Goal: Navigation & Orientation: Understand site structure

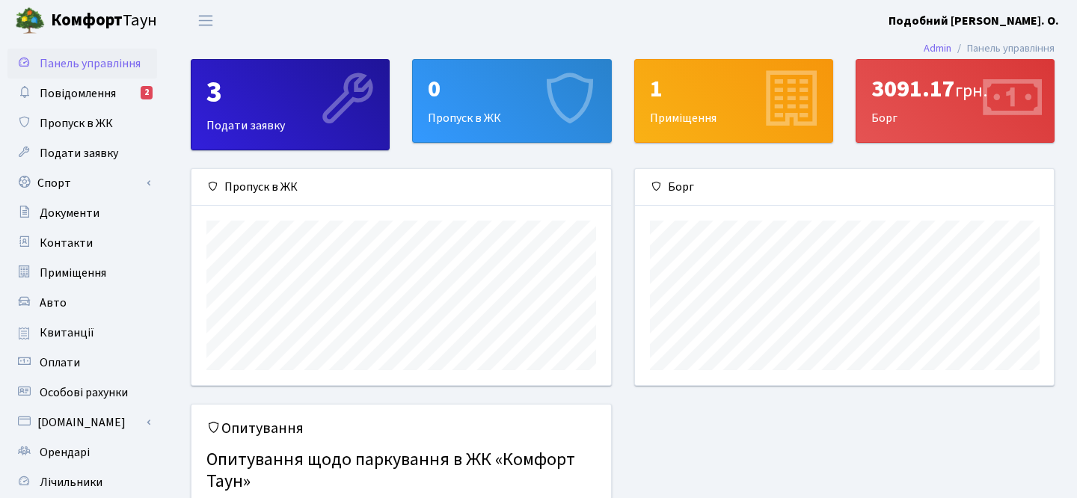
scroll to position [216, 419]
click at [58, 96] on span "Повідомлення" at bounding box center [78, 93] width 76 height 16
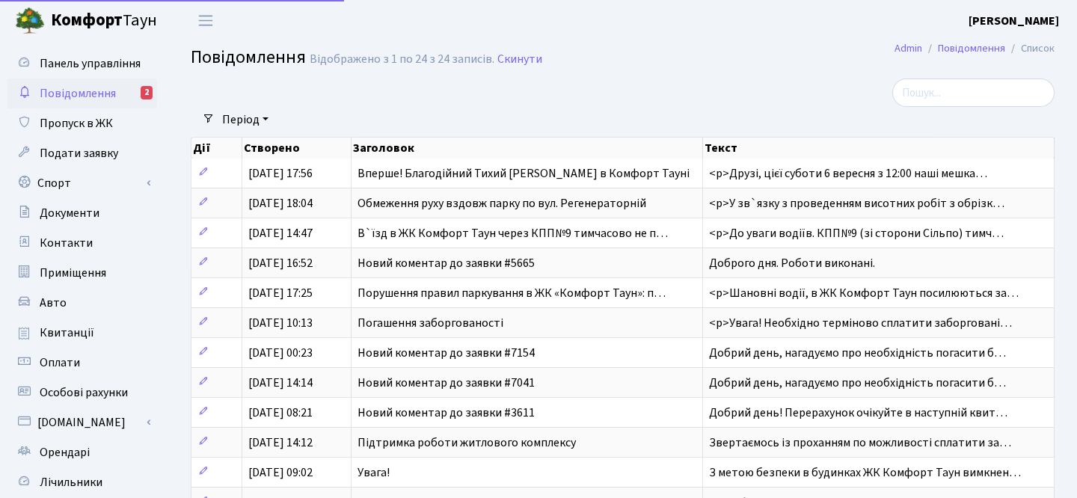
select select "25"
click at [67, 126] on span "Пропуск в ЖК" at bounding box center [76, 123] width 73 height 16
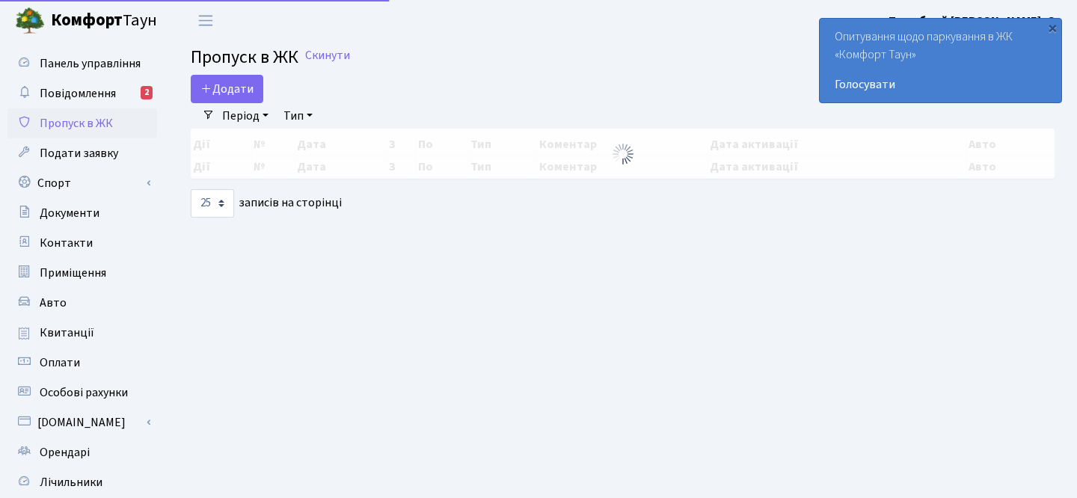
select select "25"
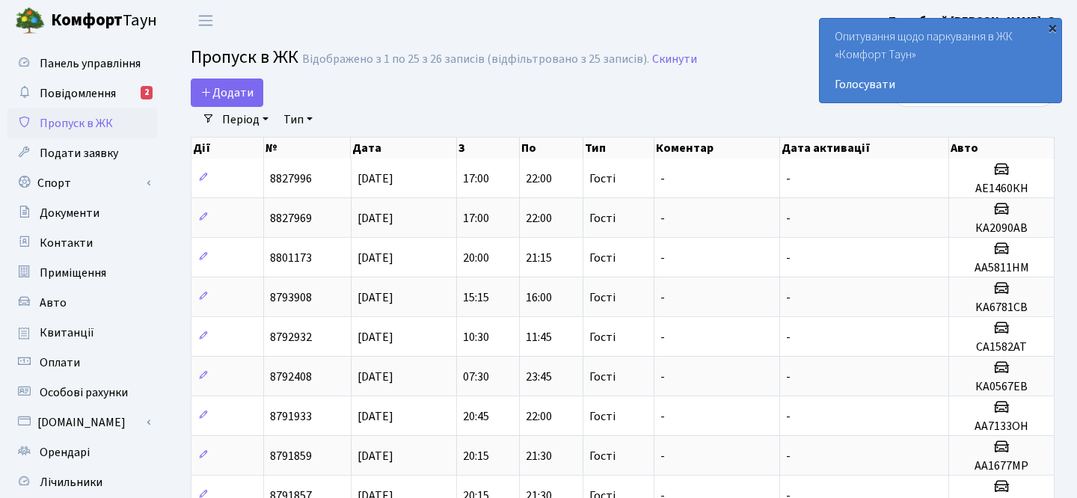
click at [1053, 30] on div "×" at bounding box center [1051, 27] width 15 height 15
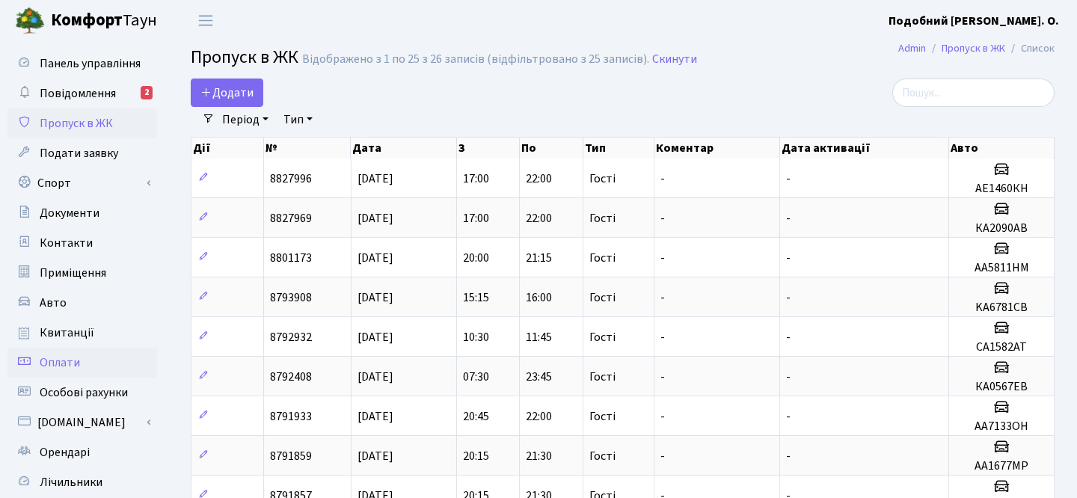
click at [81, 360] on link "Оплати" at bounding box center [82, 363] width 150 height 30
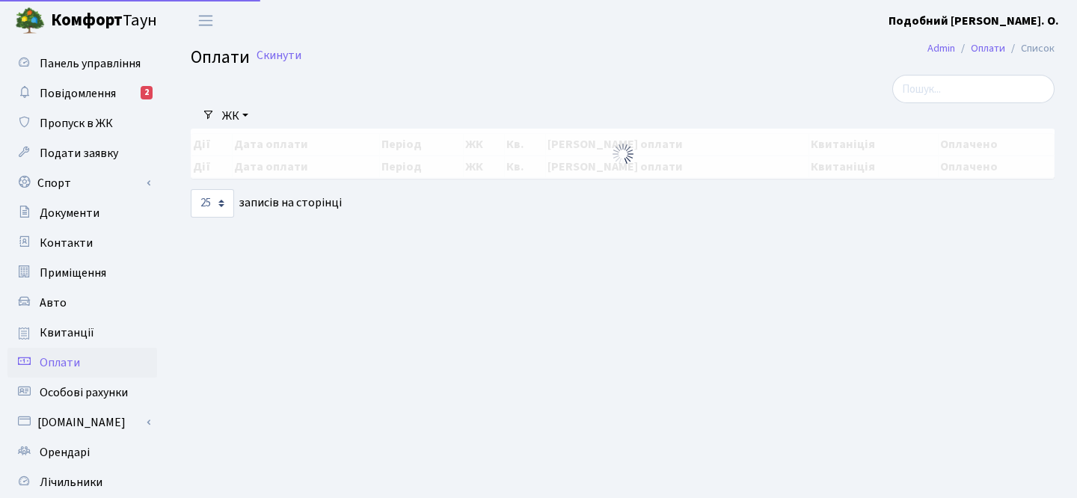
select select "25"
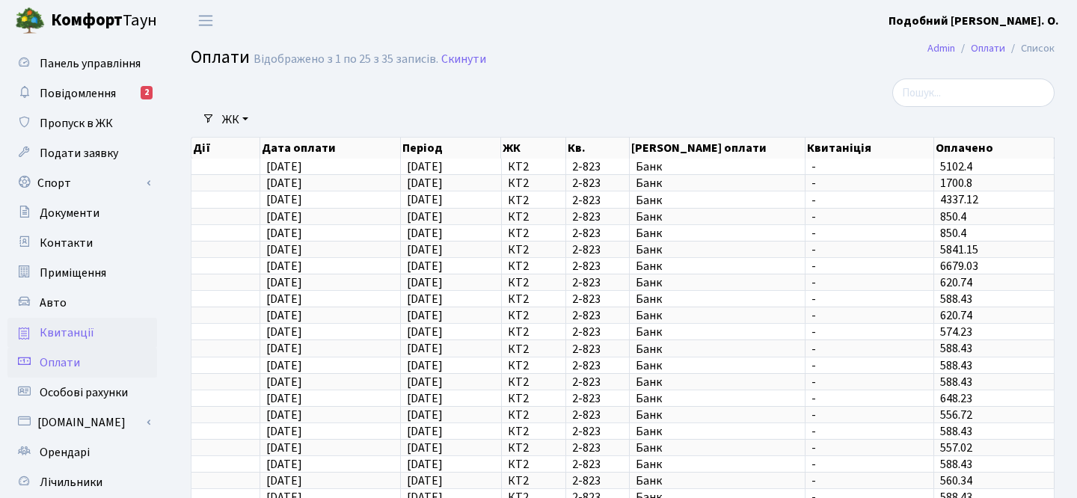
click at [68, 335] on span "Квитанції" at bounding box center [67, 332] width 55 height 16
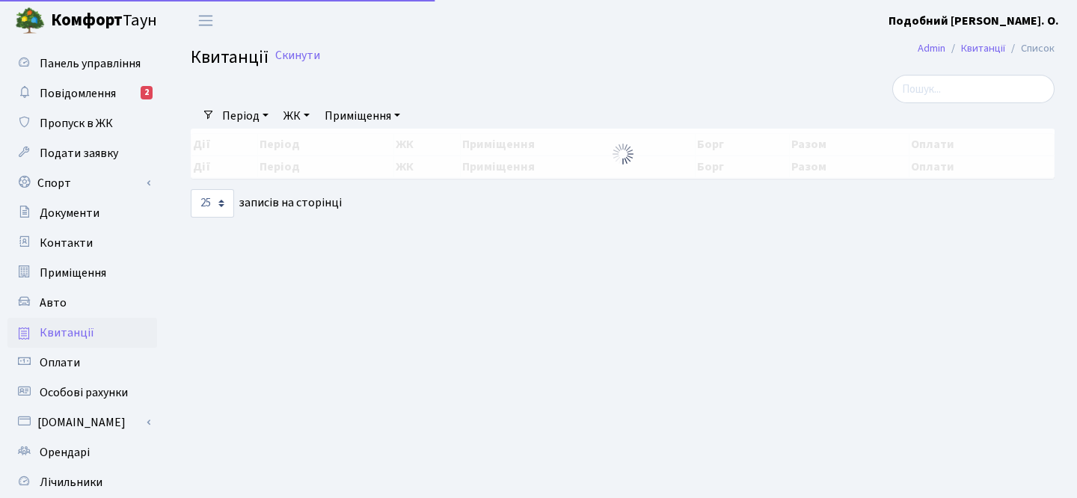
select select "25"
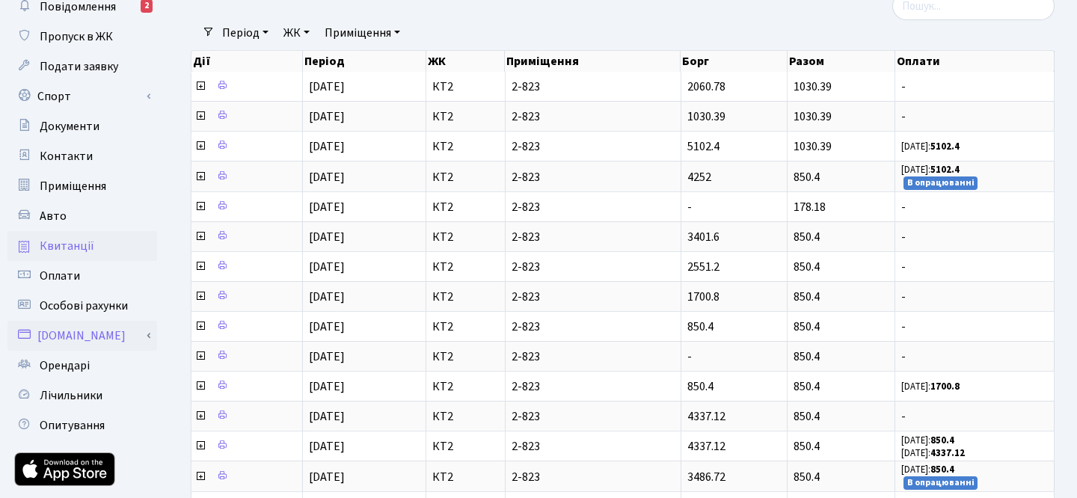
scroll to position [87, 0]
click at [71, 363] on span "Орендарі" at bounding box center [65, 365] width 50 height 16
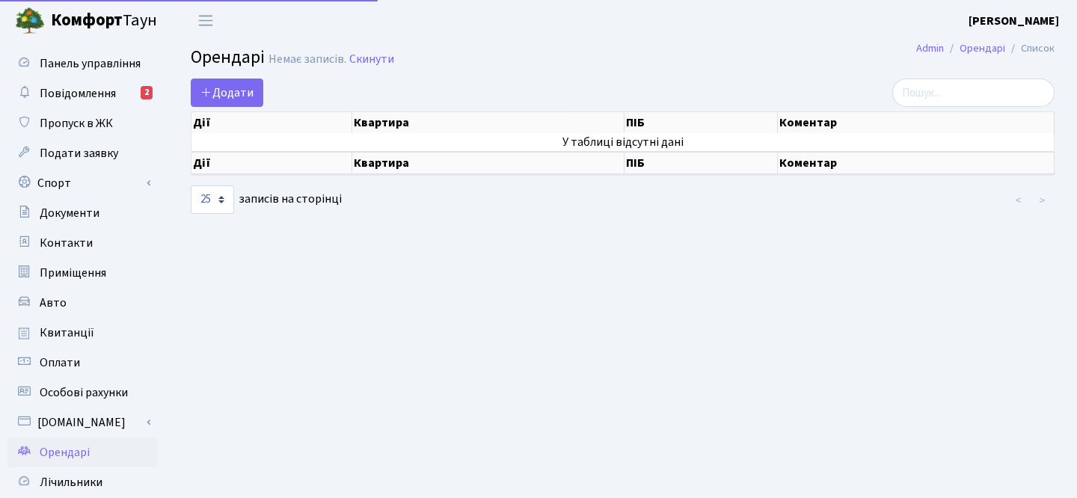
select select "25"
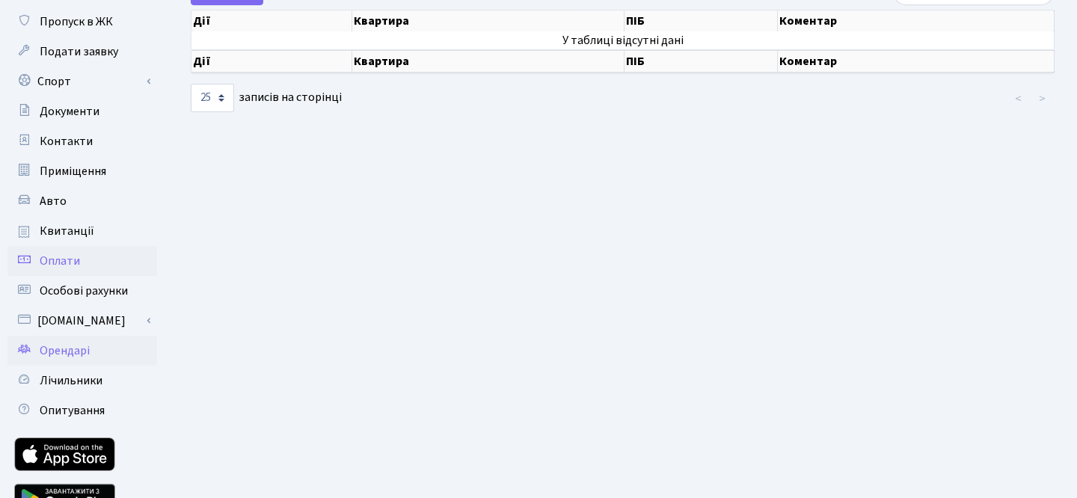
scroll to position [102, 0]
click at [64, 381] on span "Лічильники" at bounding box center [71, 380] width 63 height 16
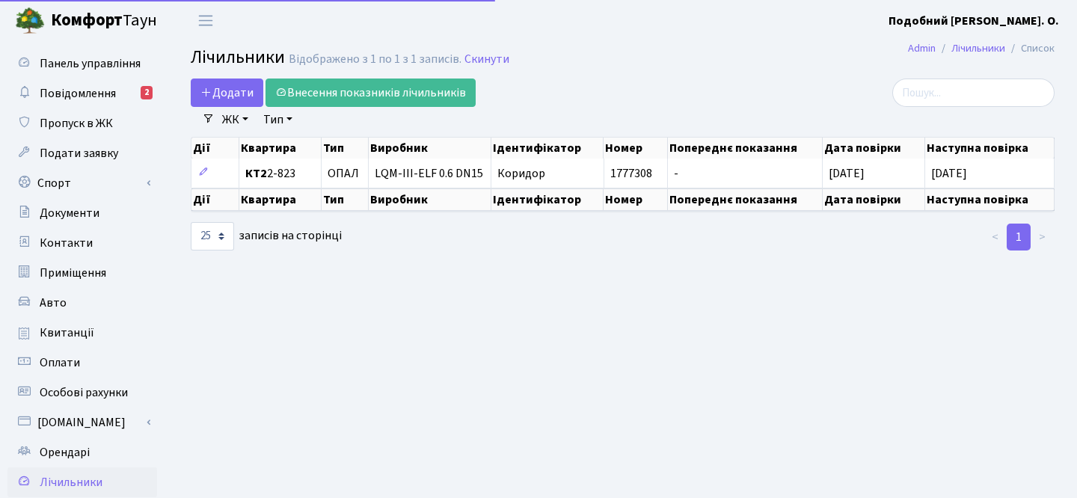
select select "25"
click at [56, 274] on span "Приміщення" at bounding box center [73, 273] width 67 height 16
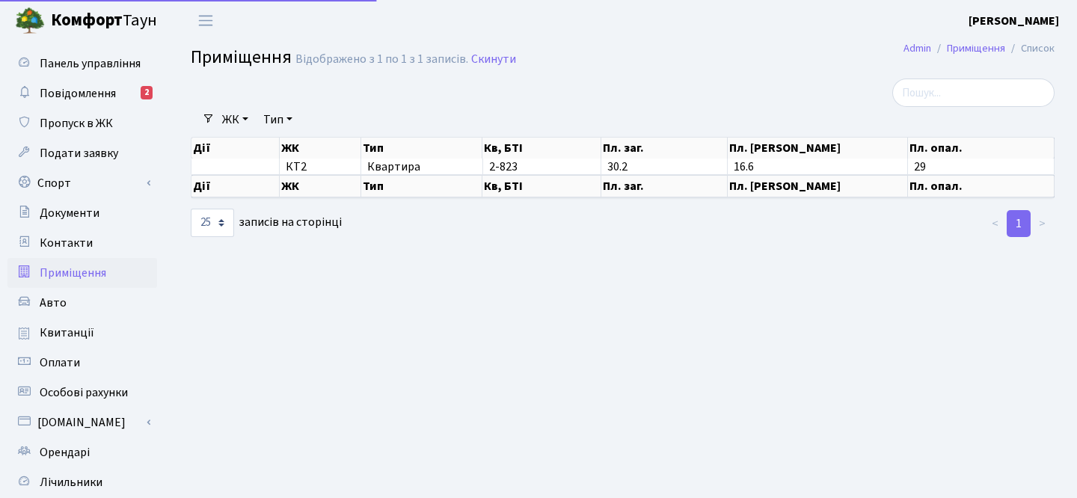
select select "25"
click at [96, 94] on span "Повідомлення" at bounding box center [78, 93] width 76 height 16
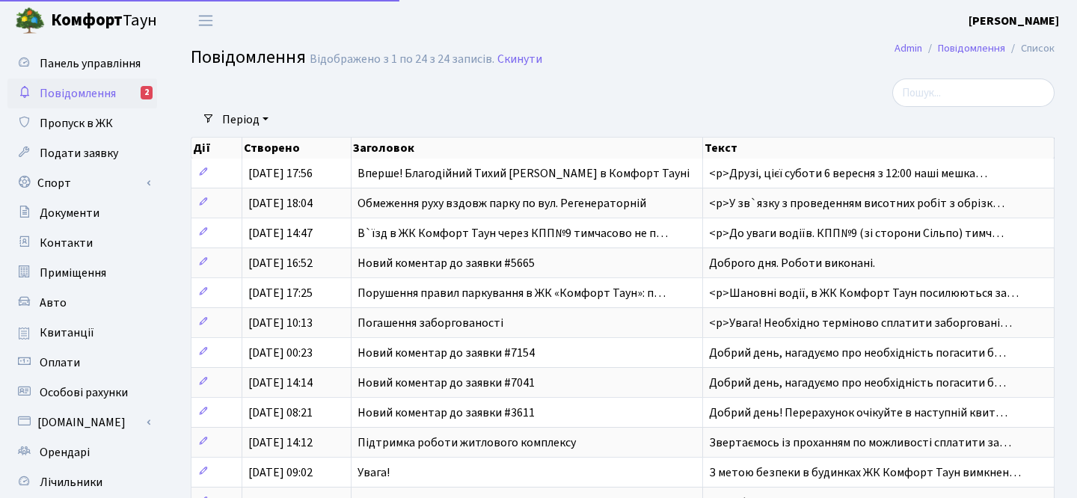
select select "25"
click at [87, 273] on span "Приміщення" at bounding box center [73, 273] width 67 height 16
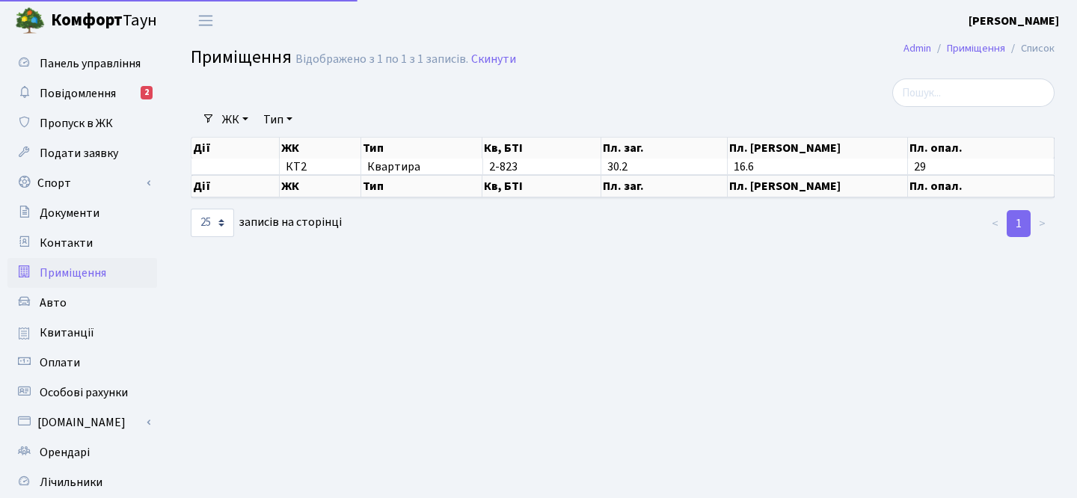
select select "25"
click at [73, 332] on span "Квитанції" at bounding box center [67, 332] width 55 height 16
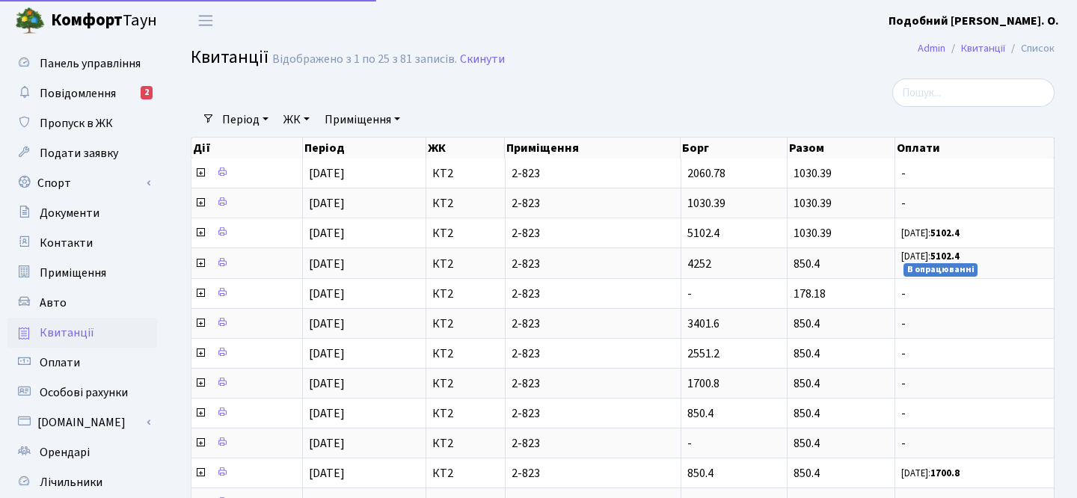
select select "25"
click at [70, 365] on span "Оплати" at bounding box center [60, 362] width 40 height 16
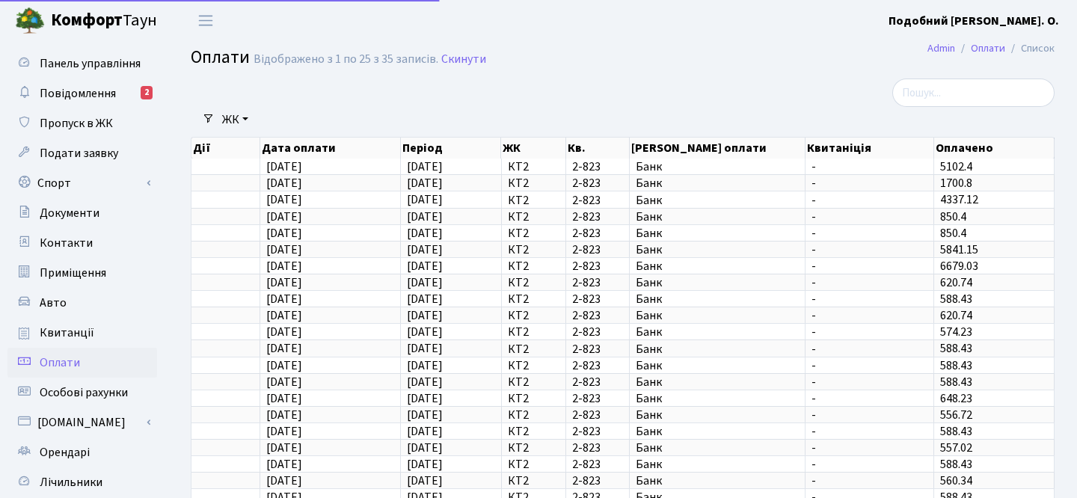
select select "25"
click at [107, 56] on span "Панель управління" at bounding box center [90, 63] width 101 height 16
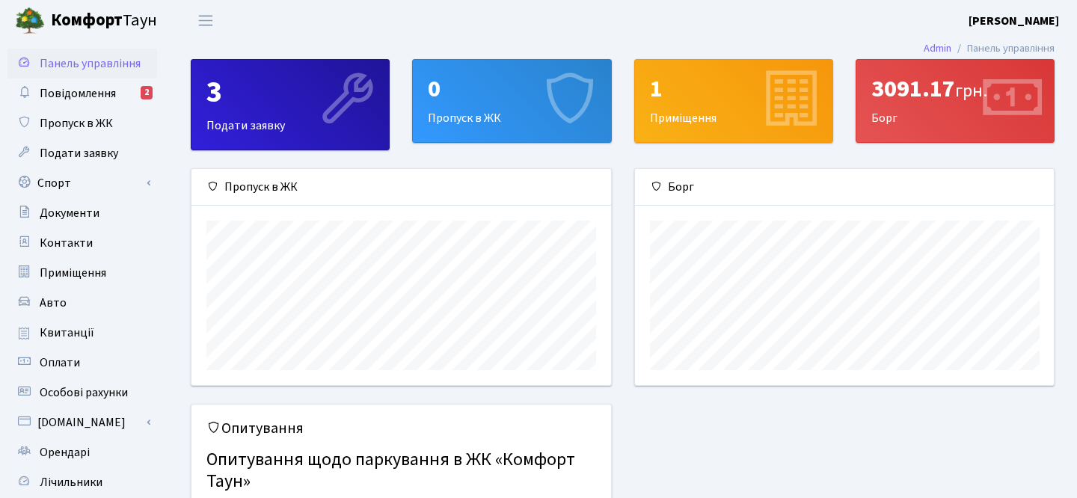
scroll to position [216, 419]
click at [931, 122] on div "3091.17 грн. [GEOGRAPHIC_DATA]" at bounding box center [954, 101] width 197 height 82
click at [1000, 96] on icon at bounding box center [1010, 100] width 71 height 71
click at [1000, 97] on icon at bounding box center [1010, 100] width 71 height 71
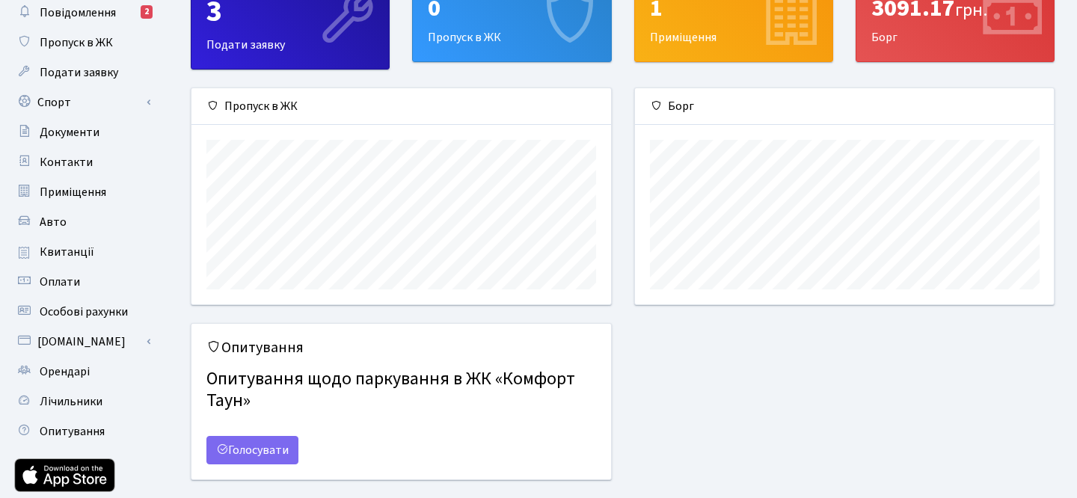
scroll to position [0, 0]
